Goal: Check status

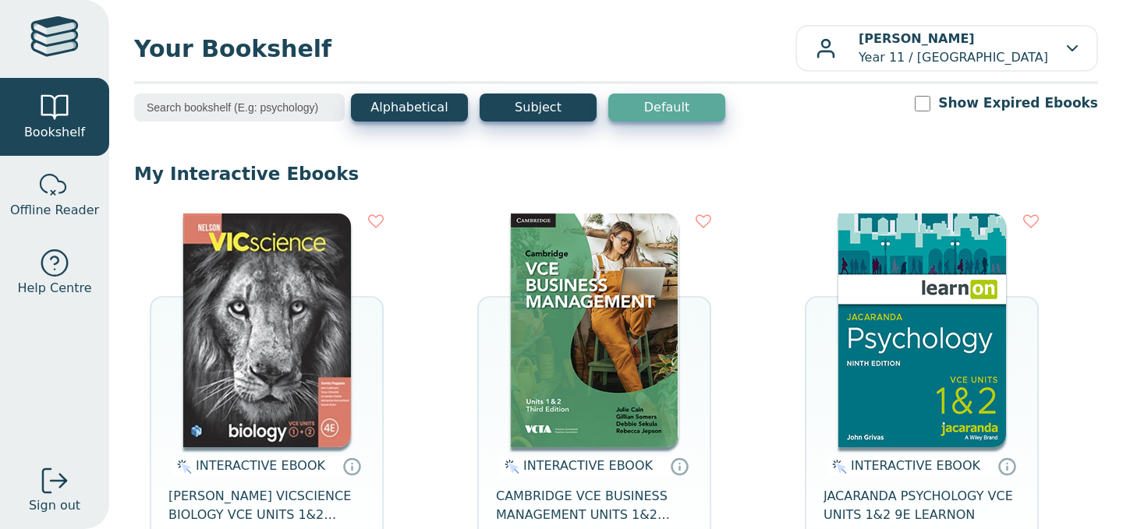
click at [930, 104] on input "Show Expired Ebooks" at bounding box center [923, 104] width 16 height 16
click at [930, 100] on input "Show Expired Ebooks" at bounding box center [923, 104] width 16 height 16
checkbox input "true"
click at [930, 105] on input "Show Expired Ebooks" at bounding box center [923, 104] width 16 height 16
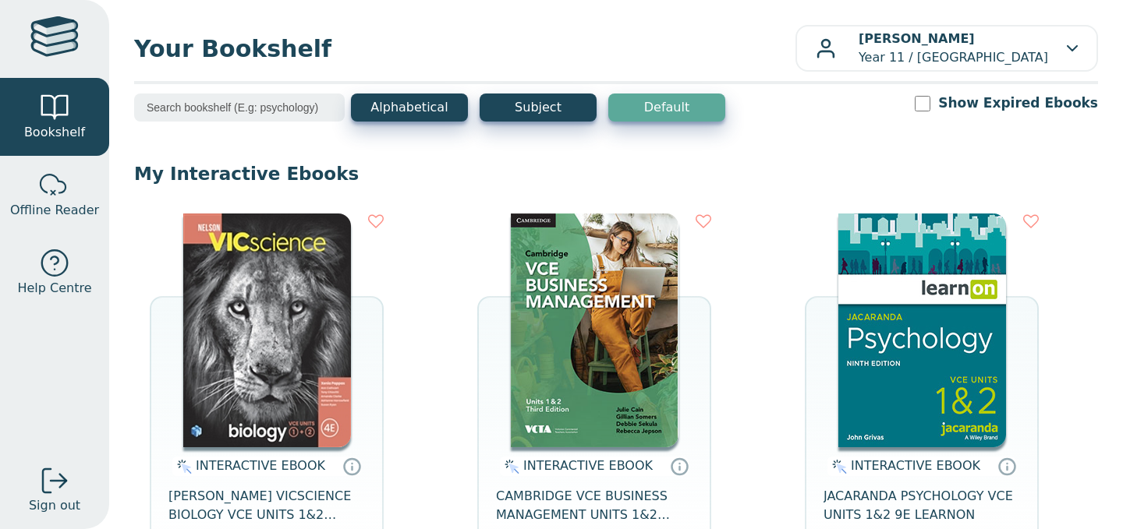
checkbox input "true"
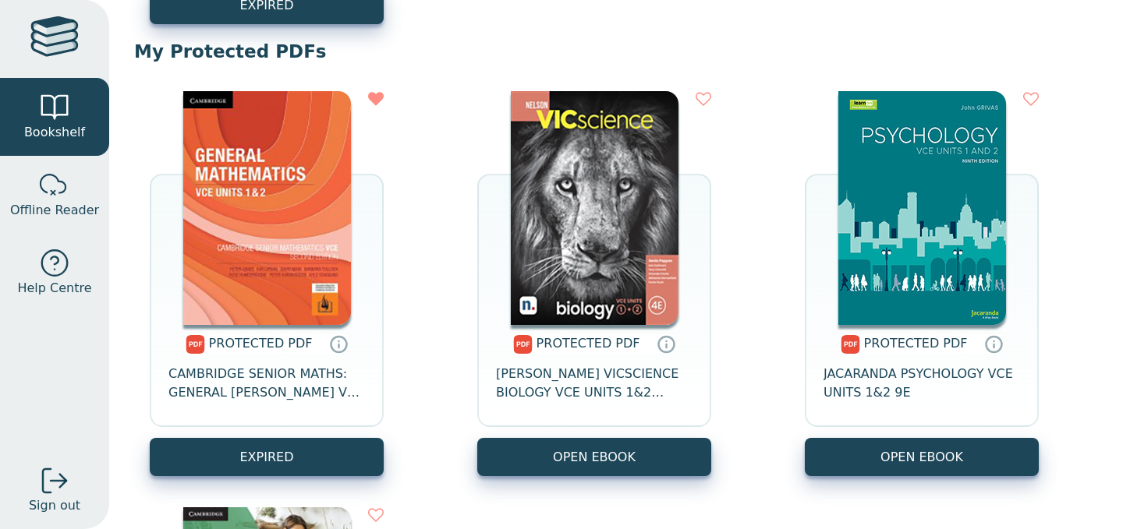
scroll to position [1021, 0]
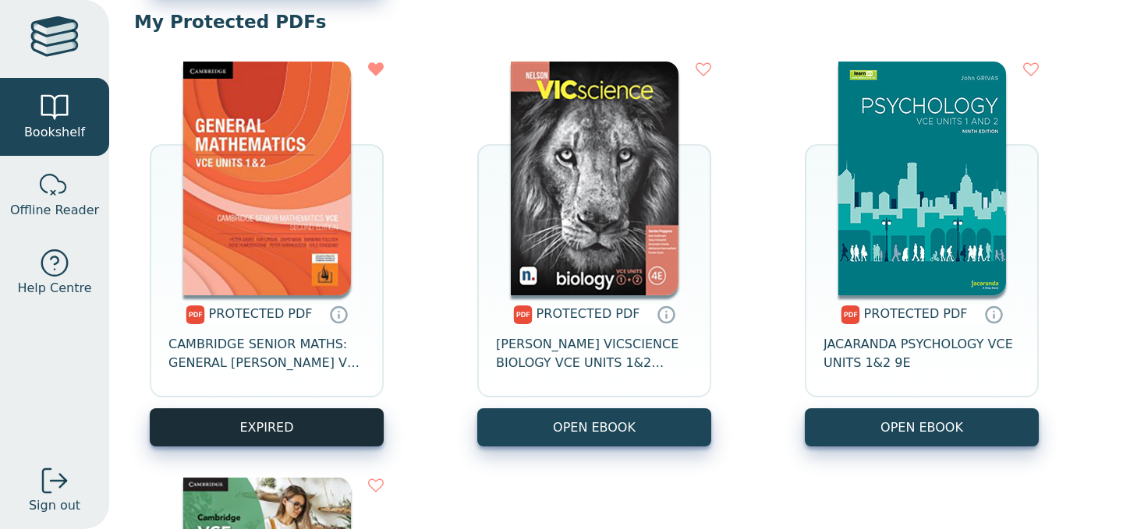
click at [292, 419] on link "EXPIRED" at bounding box center [267, 428] width 234 height 38
